Goal: Find contact information: Find contact information

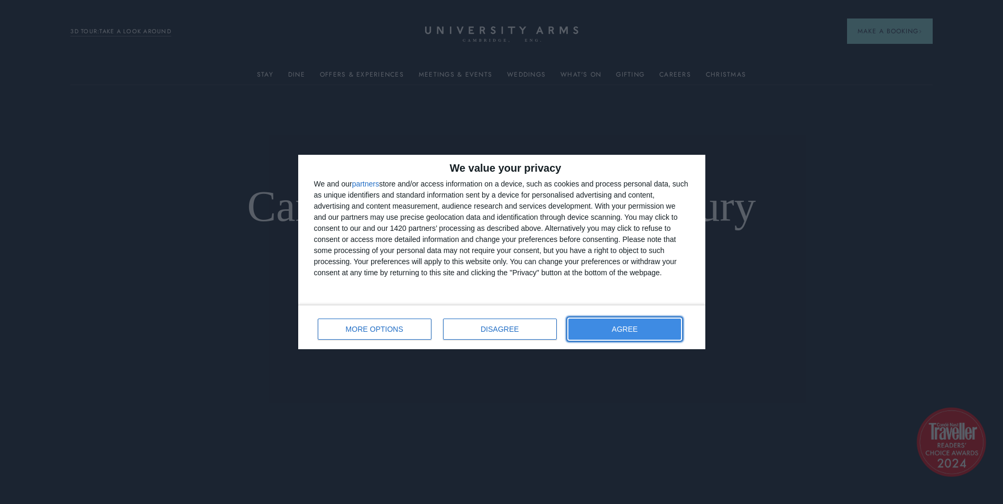
click at [596, 327] on button "AGREE" at bounding box center [624, 329] width 113 height 21
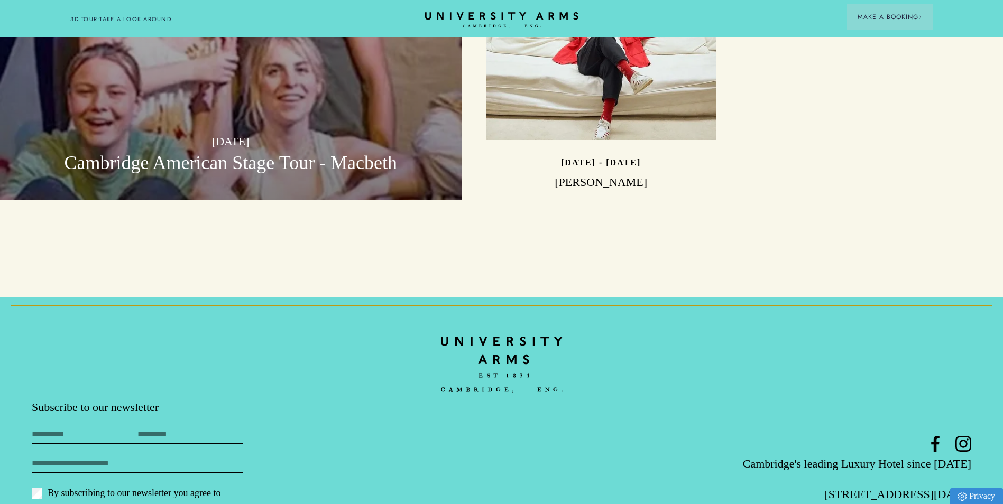
scroll to position [3341, 0]
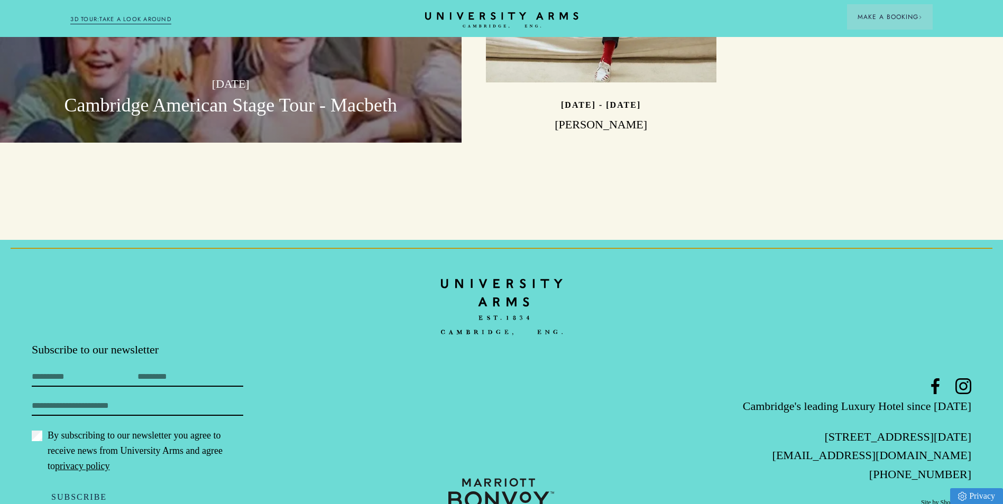
click at [814, 428] on p "[STREET_ADDRESS][DATE]" at bounding box center [814, 437] width 313 height 19
drag, startPoint x: 802, startPoint y: 400, endPoint x: 969, endPoint y: 397, distance: 167.1
click at [969, 428] on p "[STREET_ADDRESS][DATE]" at bounding box center [814, 437] width 313 height 19
copy p "[STREET_ADDRESS][DATE]"
